Goal: Task Accomplishment & Management: Manage account settings

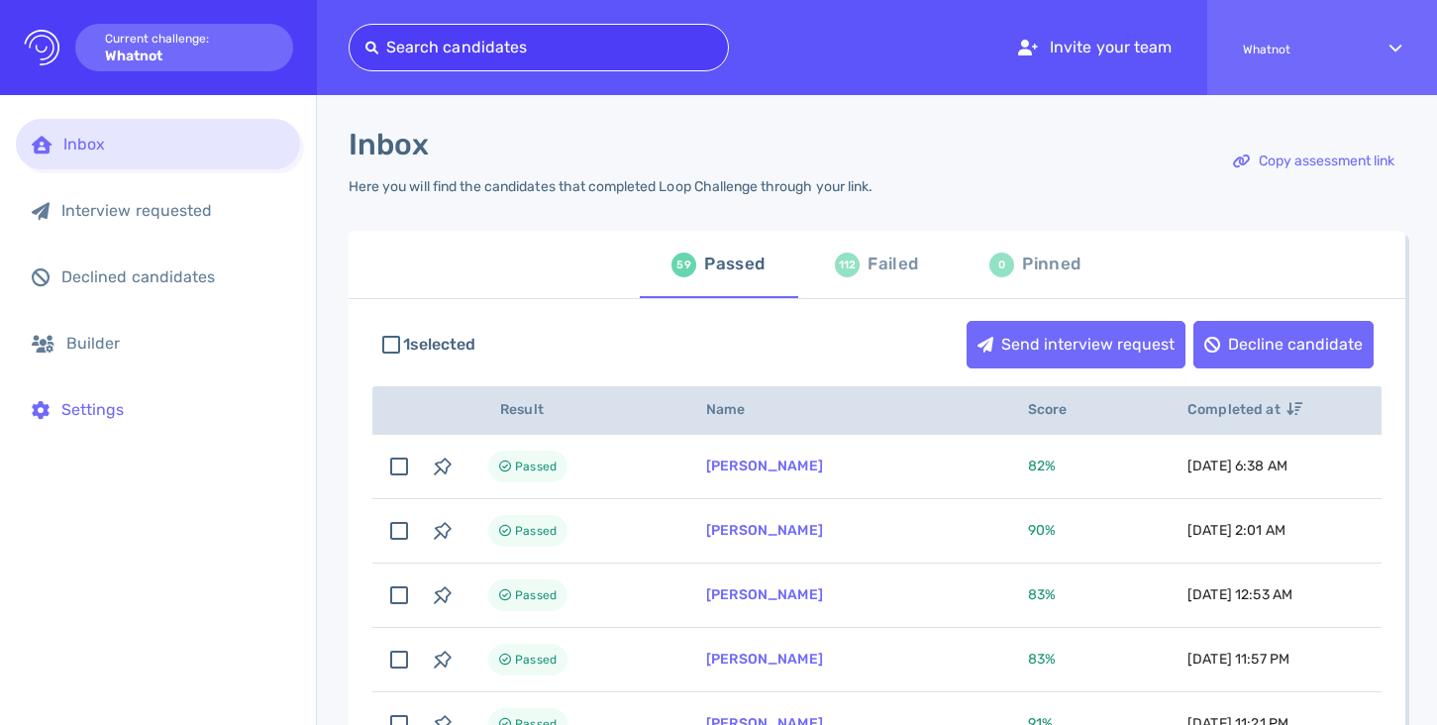
click at [89, 408] on div "Settings" at bounding box center [172, 409] width 223 height 19
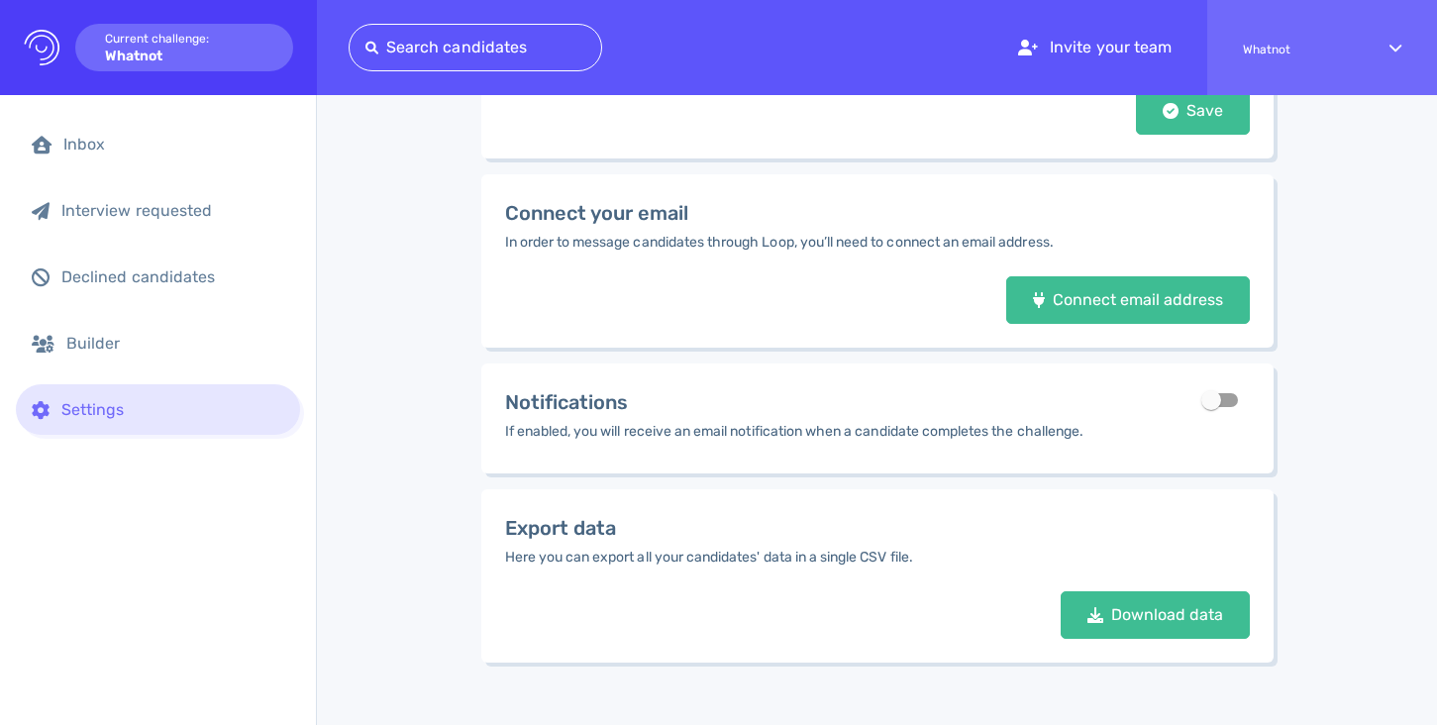
scroll to position [273, 0]
click at [1226, 402] on input "checkbox" at bounding box center [1210, 399] width 113 height 38
checkbox input "true"
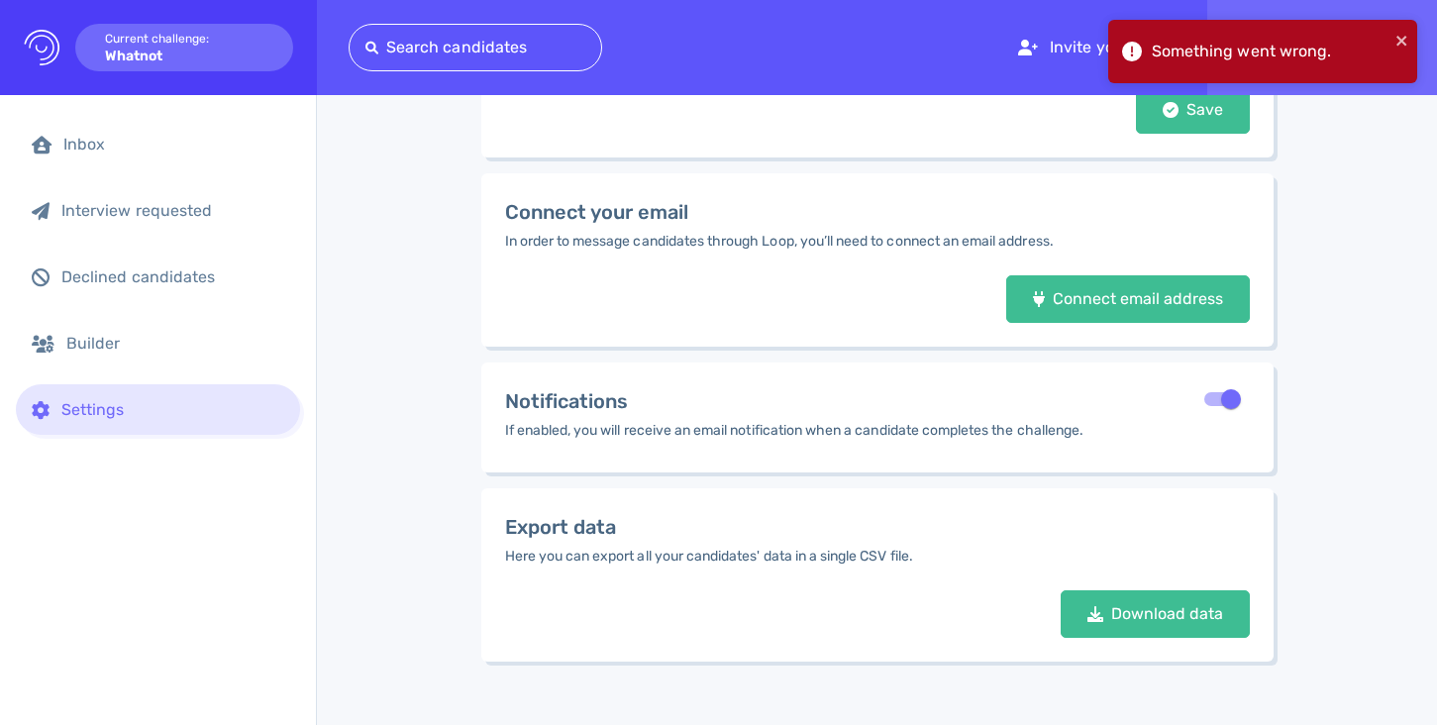
click at [1140, 50] on icon at bounding box center [1132, 52] width 20 height 20
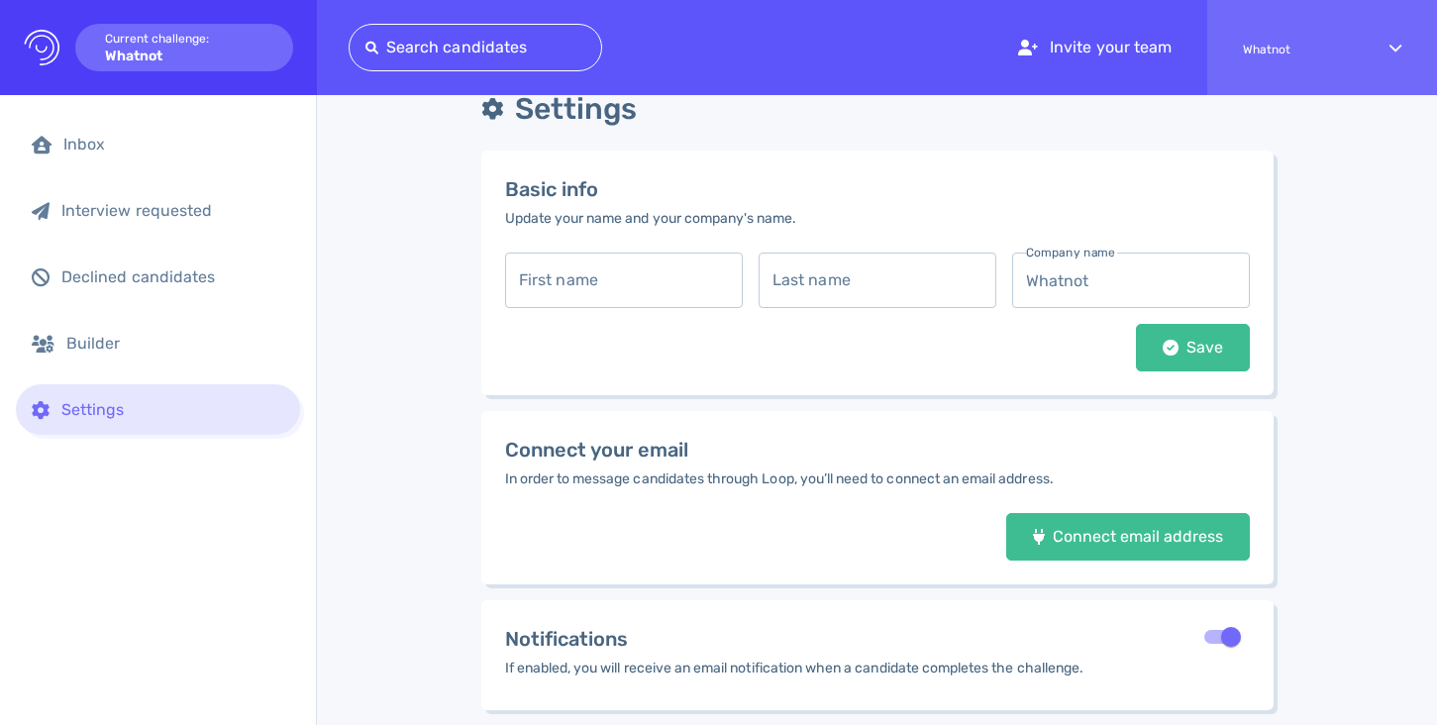
scroll to position [0, 0]
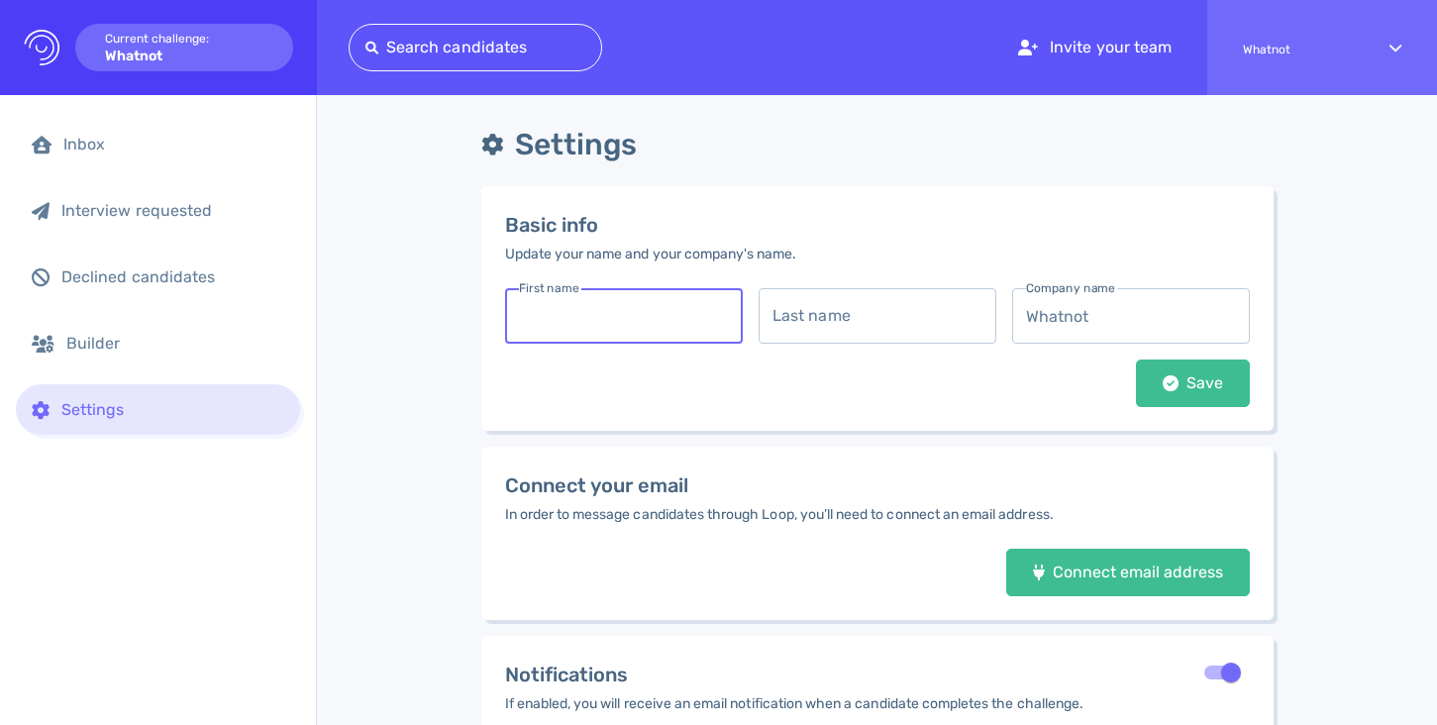
click at [644, 322] on input "text" at bounding box center [624, 315] width 238 height 55
type input "[PERSON_NAME]"
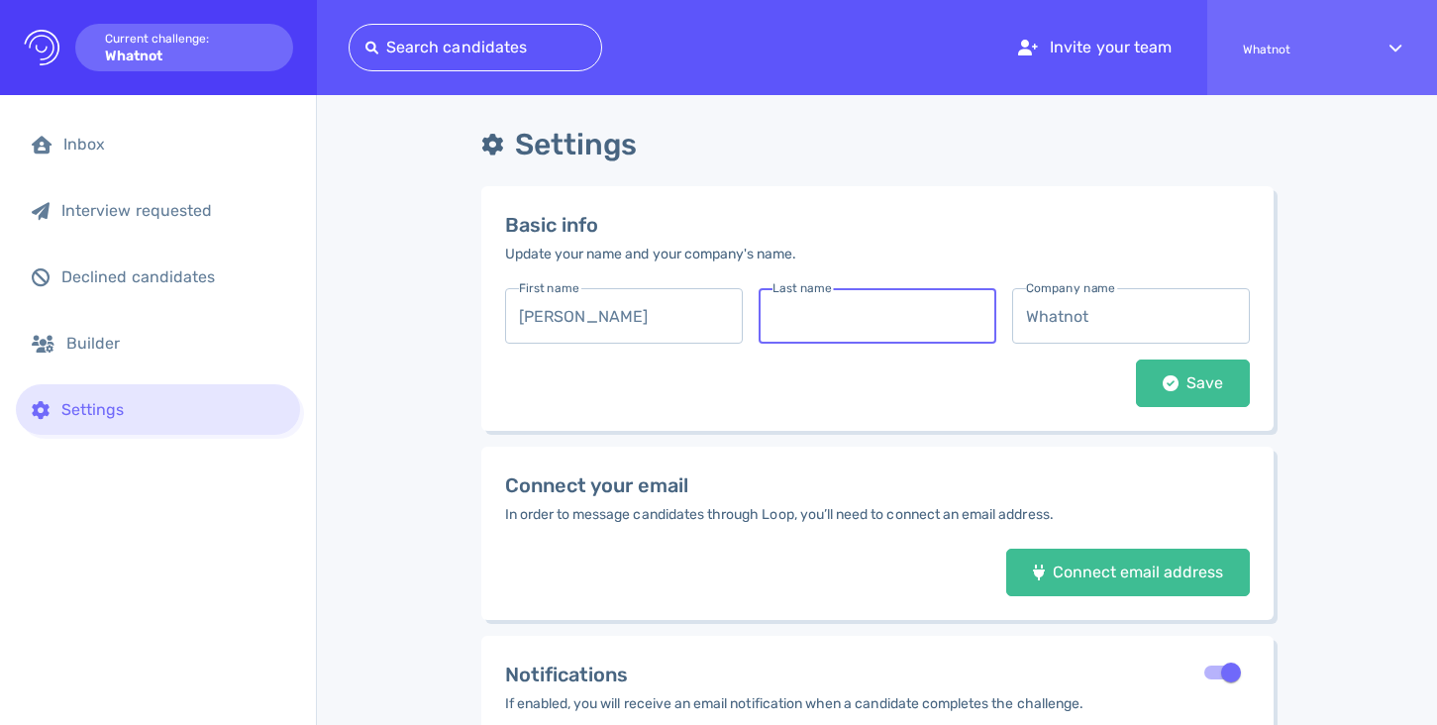
click at [804, 323] on input "text" at bounding box center [877, 315] width 238 height 55
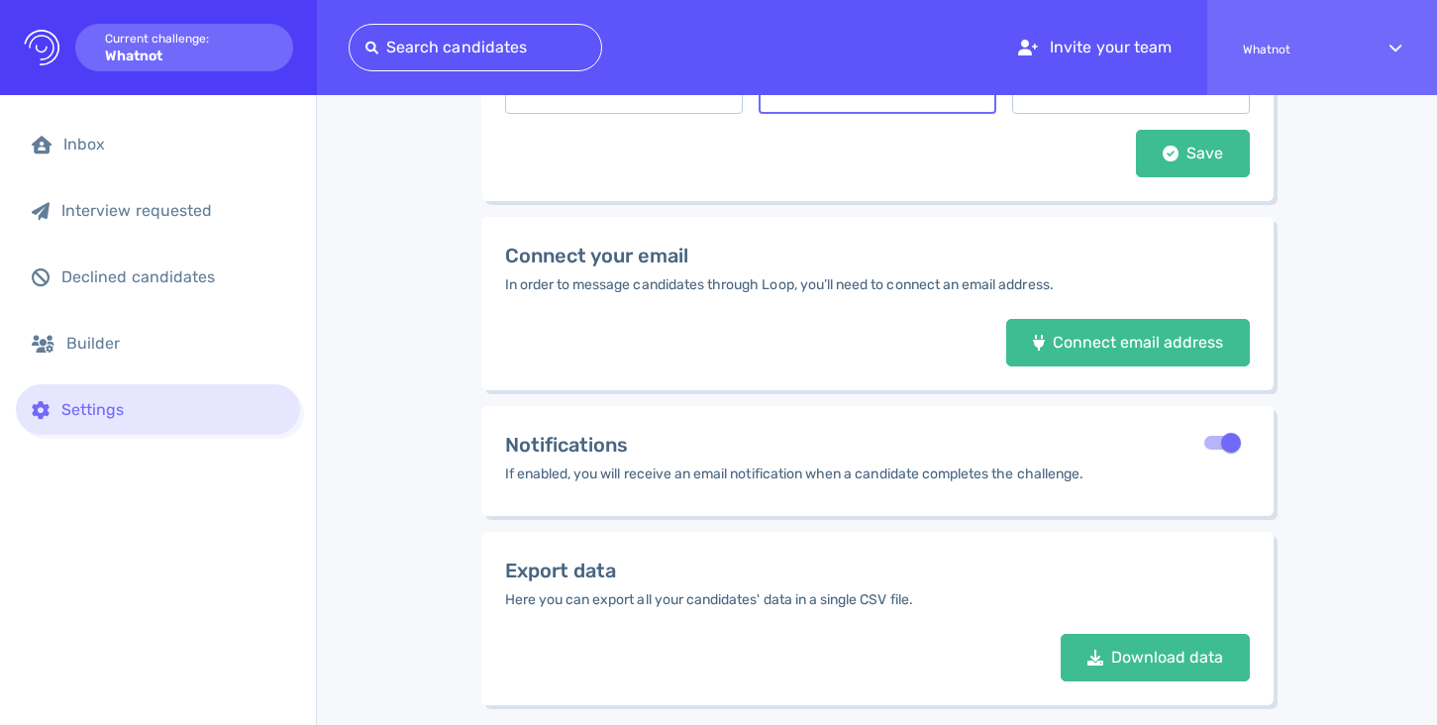
scroll to position [205, 0]
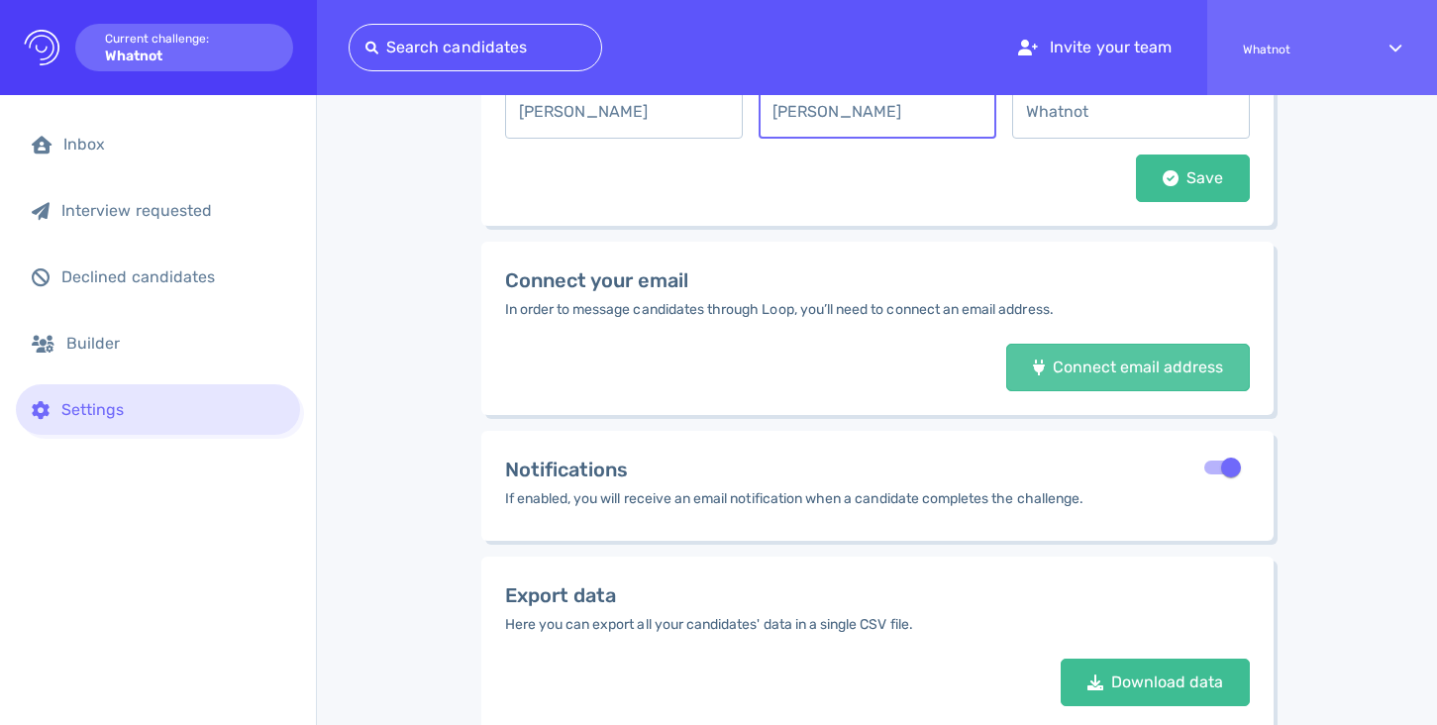
type input "[PERSON_NAME]"
click at [1041, 373] on icon at bounding box center [1039, 367] width 12 height 16
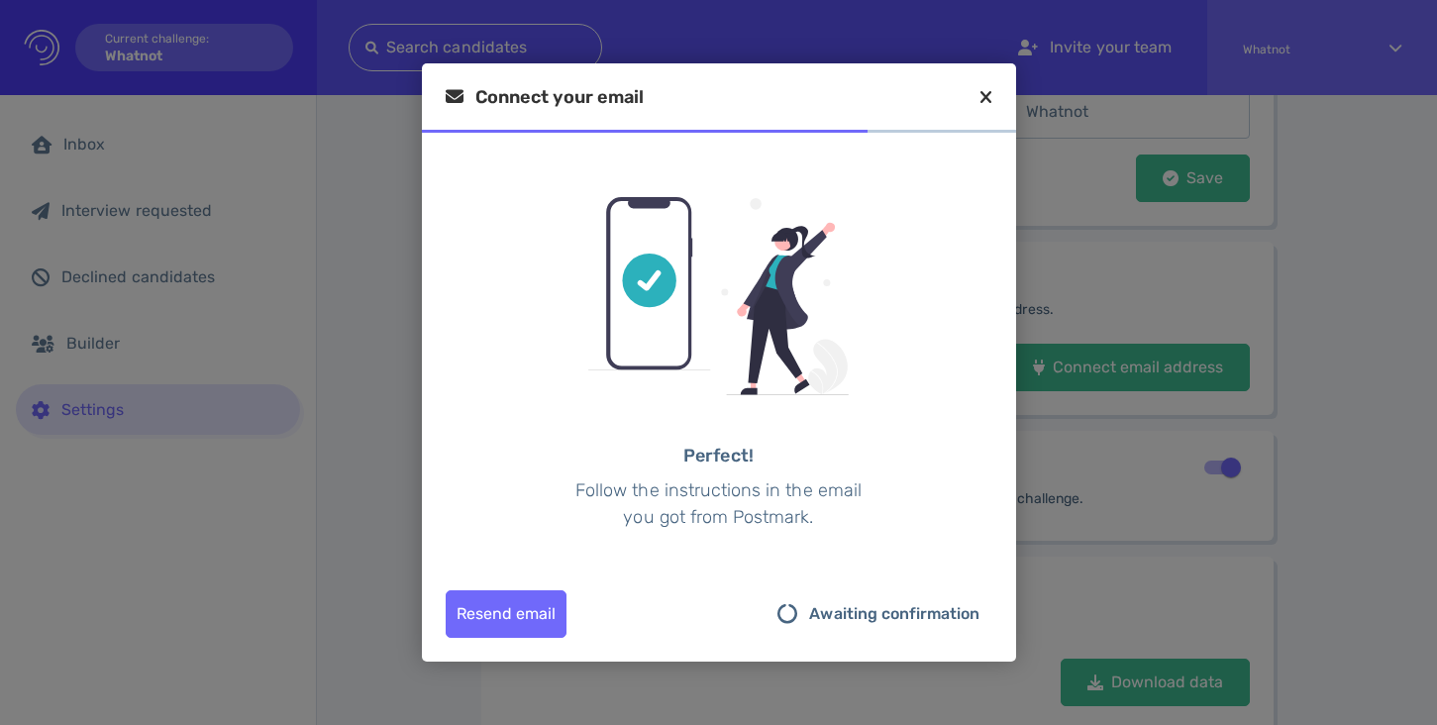
click at [980, 95] on icon at bounding box center [985, 97] width 11 height 18
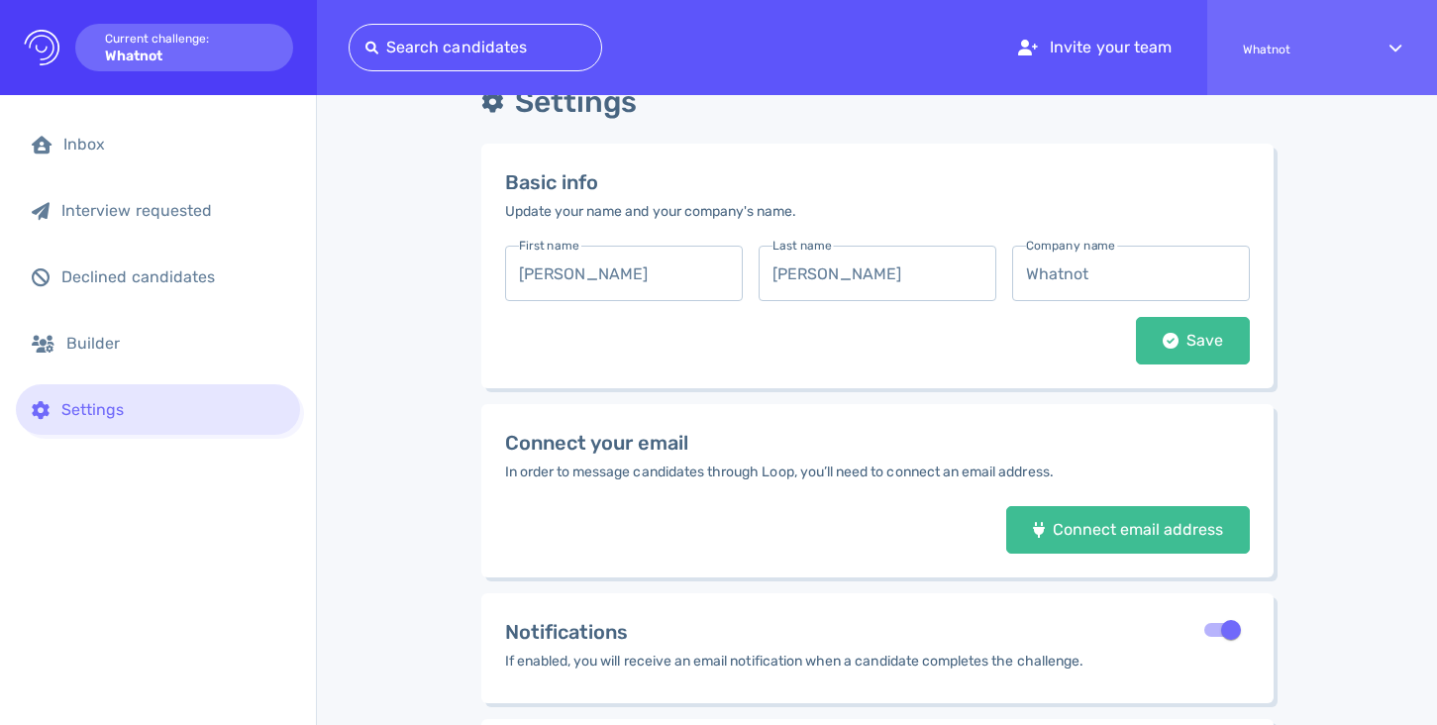
scroll to position [0, 0]
